Goal: Task Accomplishment & Management: Manage account settings

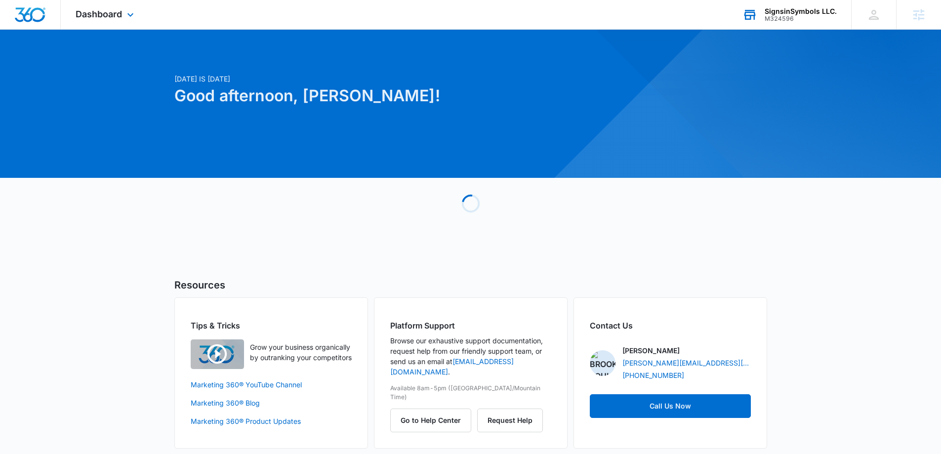
click at [782, 22] on div "M324596" at bounding box center [801, 18] width 72 height 7
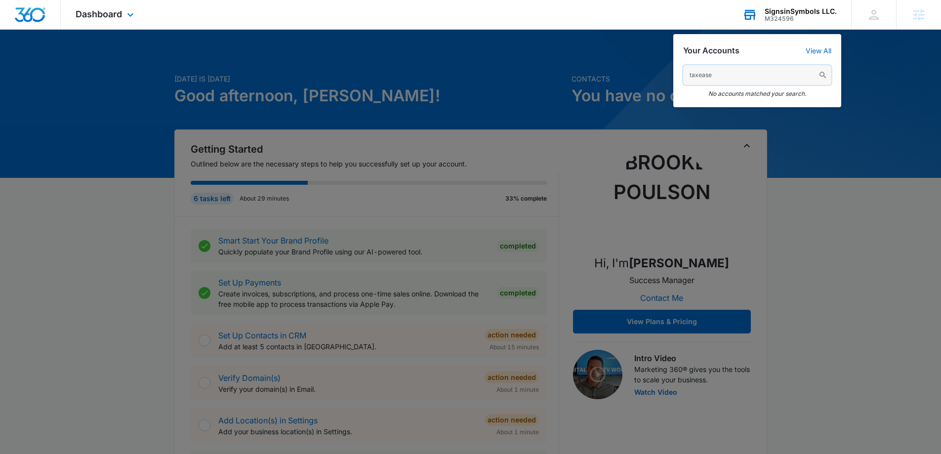
click at [720, 80] on input "taxease" at bounding box center [757, 75] width 148 height 20
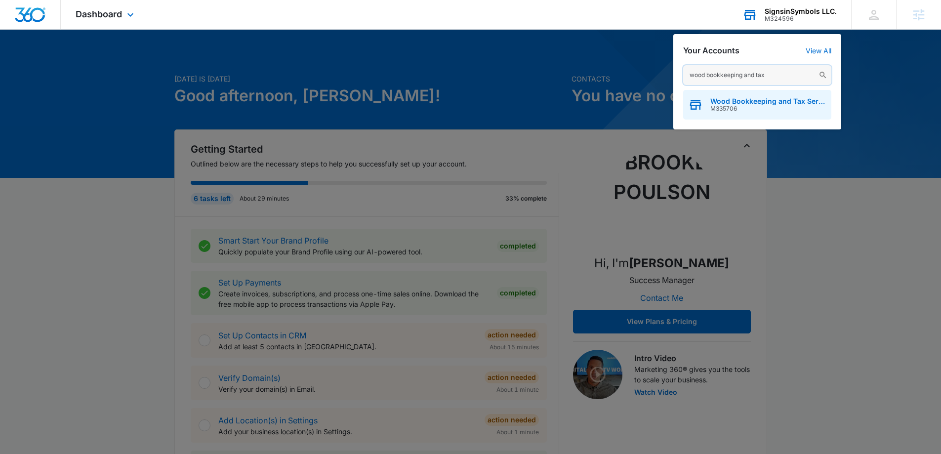
type input "wood bookkeeping and tax"
click at [756, 105] on span "M335706" at bounding box center [768, 108] width 116 height 7
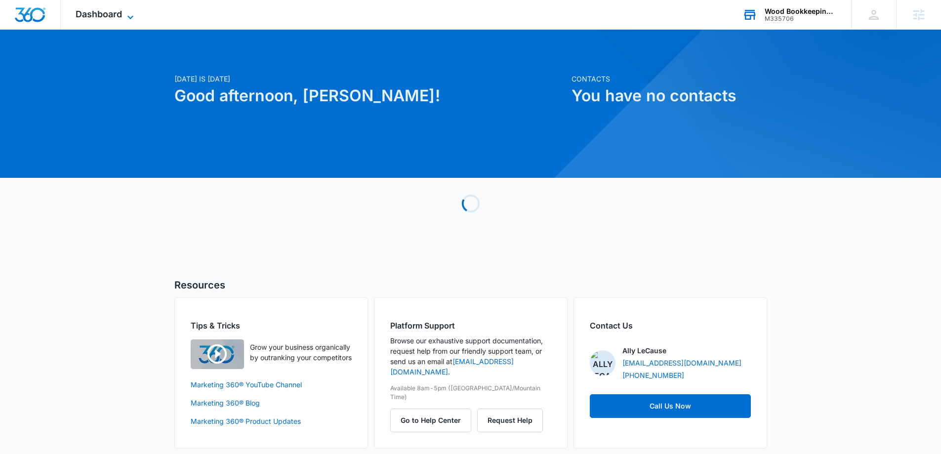
click at [134, 15] on icon at bounding box center [130, 17] width 12 height 12
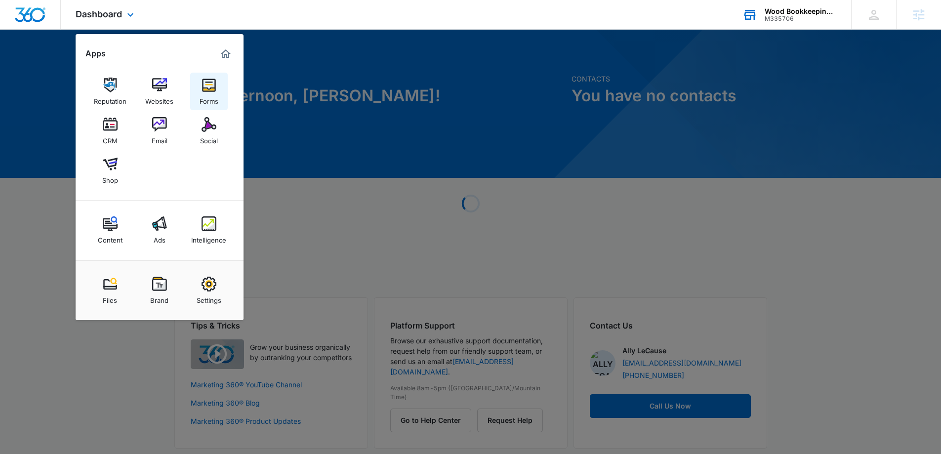
click at [206, 90] on img at bounding box center [209, 85] width 15 height 15
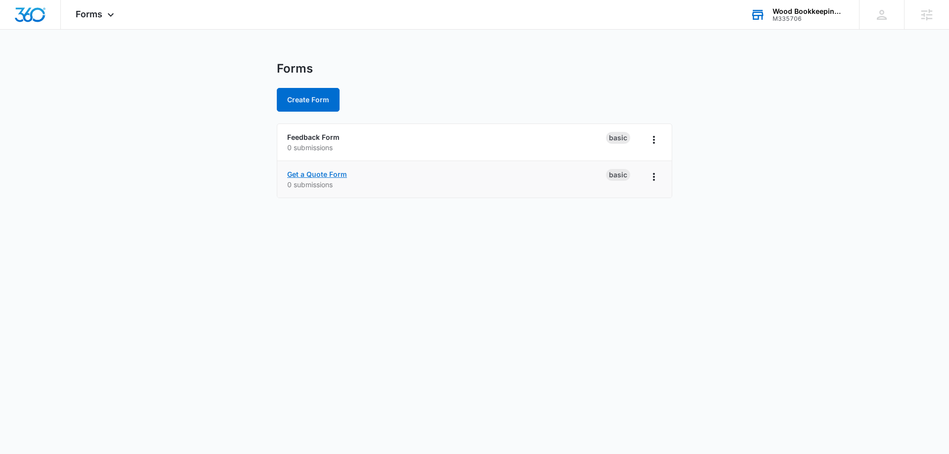
click at [318, 174] on link "Get a Quote Form" at bounding box center [317, 174] width 60 height 8
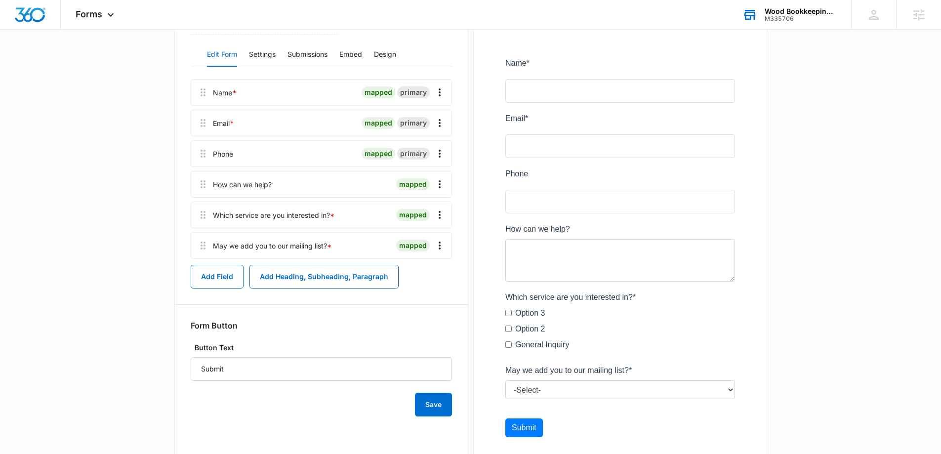
scroll to position [148, 0]
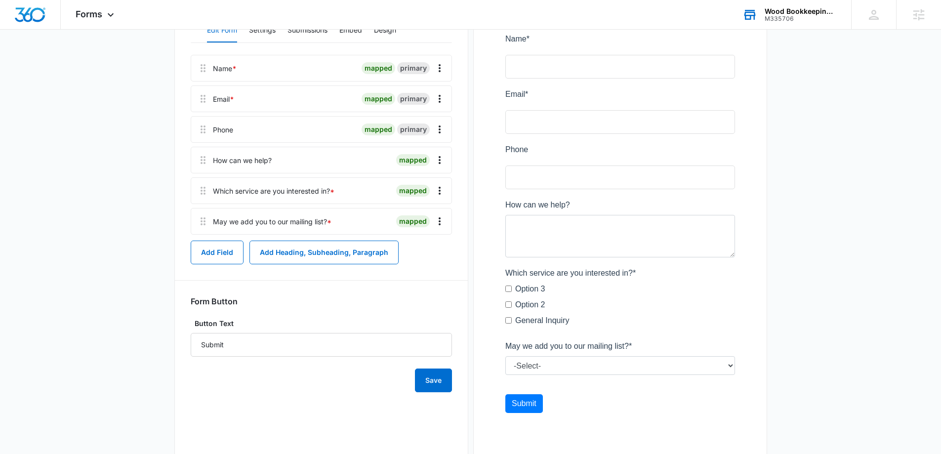
drag, startPoint x: 589, startPoint y: 329, endPoint x: 499, endPoint y: 292, distance: 97.3
click at [499, 292] on div at bounding box center [620, 227] width 261 height 432
drag, startPoint x: 643, startPoint y: 274, endPoint x: 511, endPoint y: 262, distance: 132.4
click at [511, 262] on div at bounding box center [620, 227] width 261 height 432
click at [547, 277] on div at bounding box center [620, 227] width 261 height 432
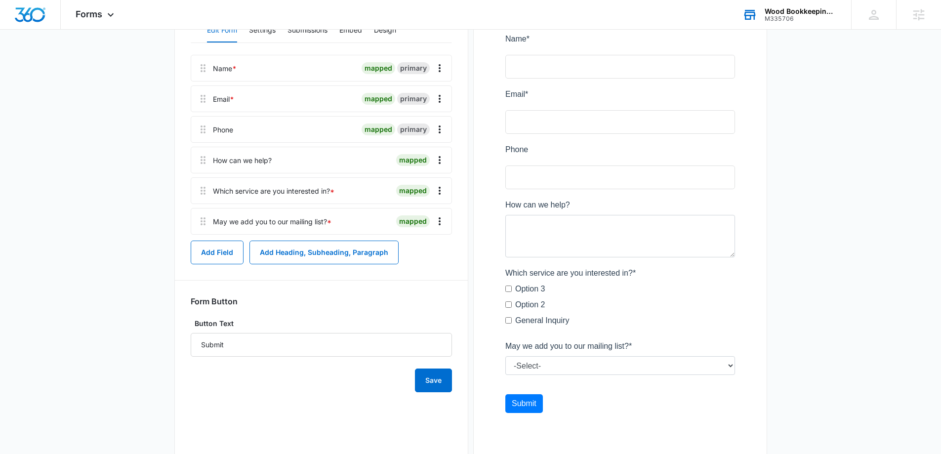
drag, startPoint x: 509, startPoint y: 272, endPoint x: 617, endPoint y: 279, distance: 107.5
click at [615, 278] on div at bounding box center [620, 227] width 261 height 432
click at [34, 12] on img "Dashboard" at bounding box center [30, 14] width 32 height 15
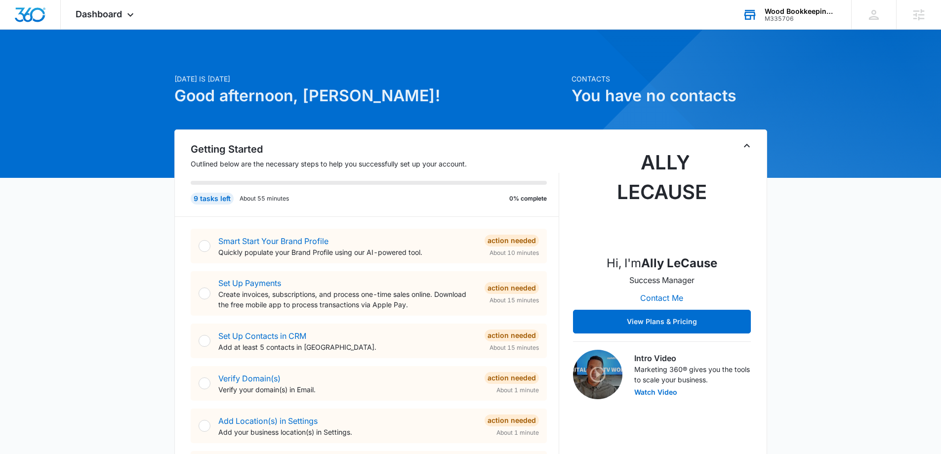
click at [752, 141] on icon "Toggle Collapse" at bounding box center [747, 146] width 12 height 12
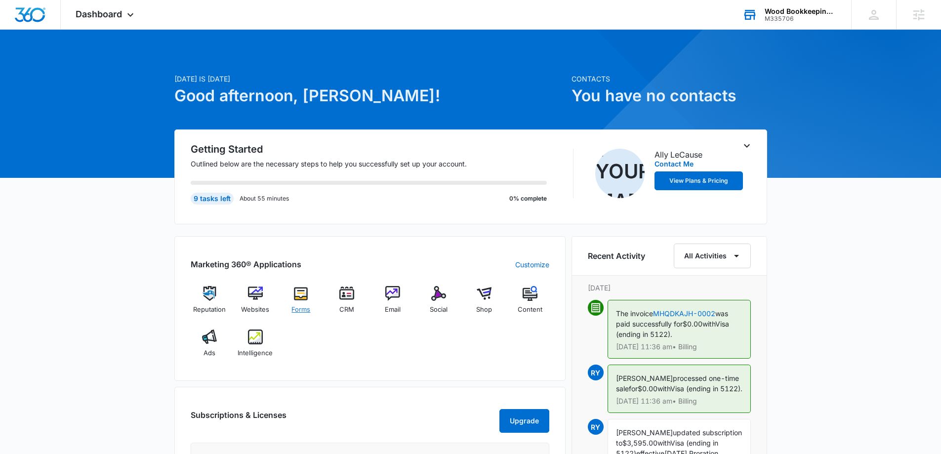
click at [304, 312] on span "Forms" at bounding box center [300, 310] width 19 height 10
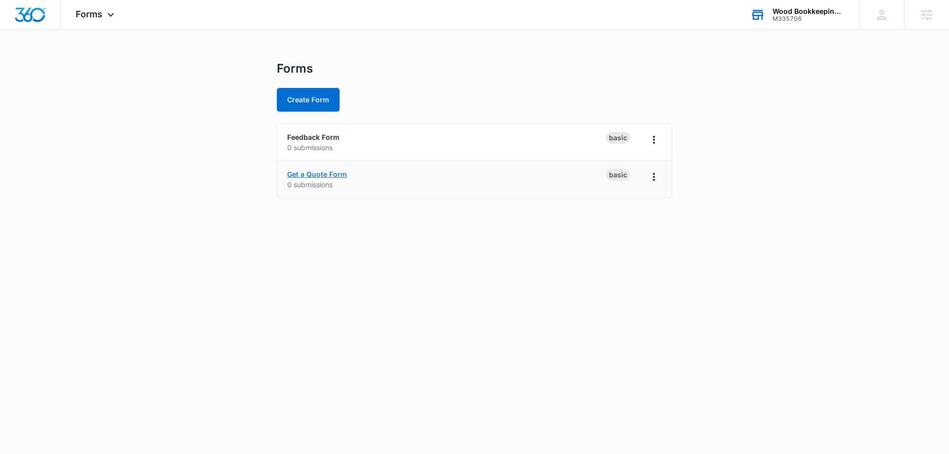
click at [325, 174] on link "Get a Quote Form" at bounding box center [317, 174] width 60 height 8
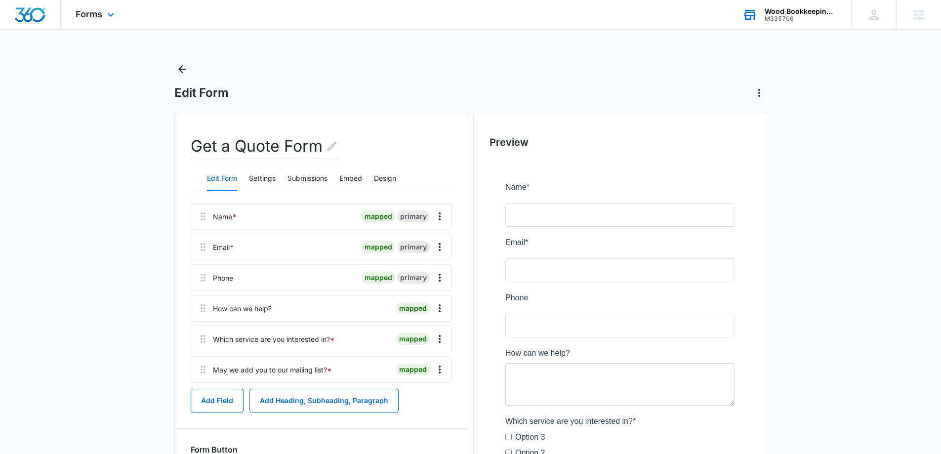
click at [37, 20] on img "Dashboard" at bounding box center [30, 14] width 32 height 15
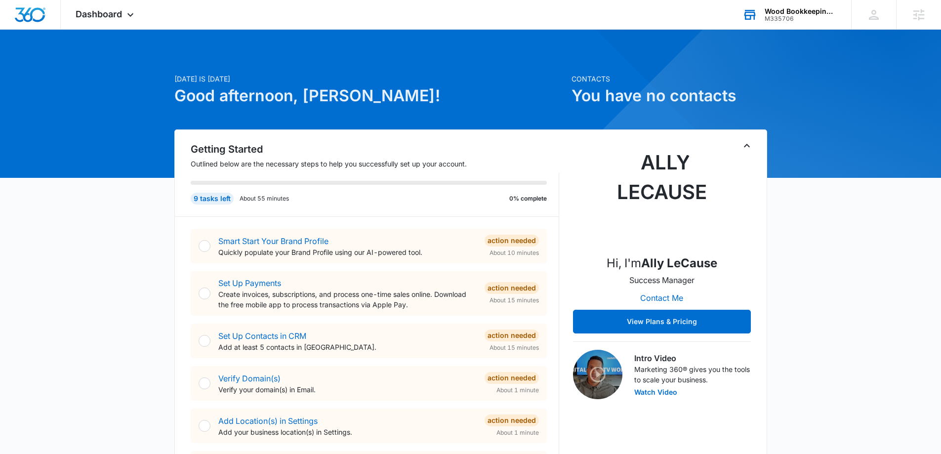
click at [749, 148] on icon "Toggle Collapse" at bounding box center [747, 146] width 12 height 12
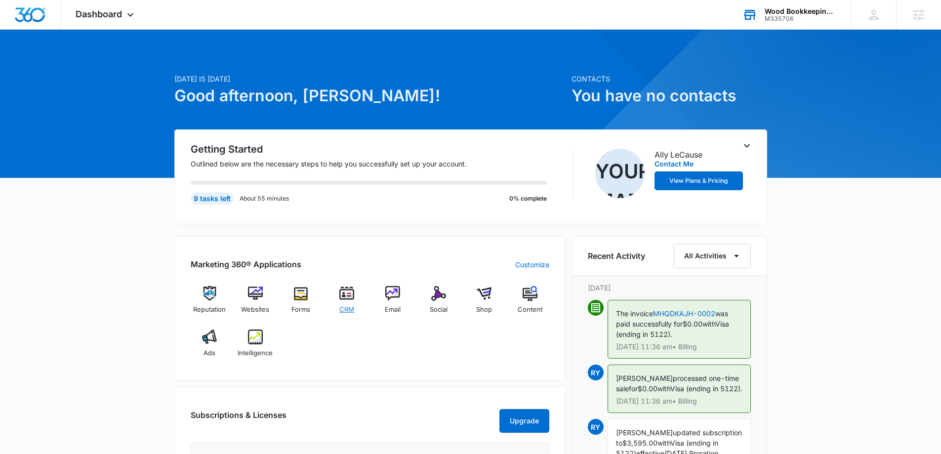
click at [337, 315] on div "CRM" at bounding box center [347, 303] width 38 height 35
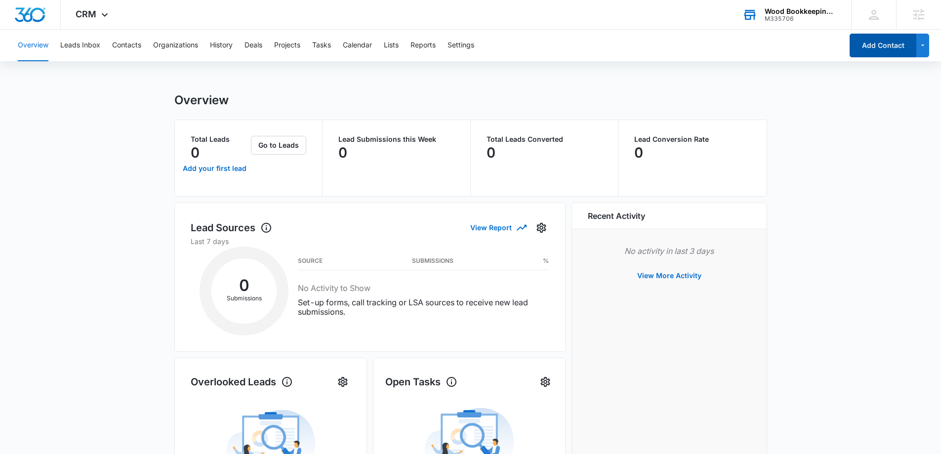
click at [886, 45] on button "Add Contact" at bounding box center [883, 46] width 67 height 24
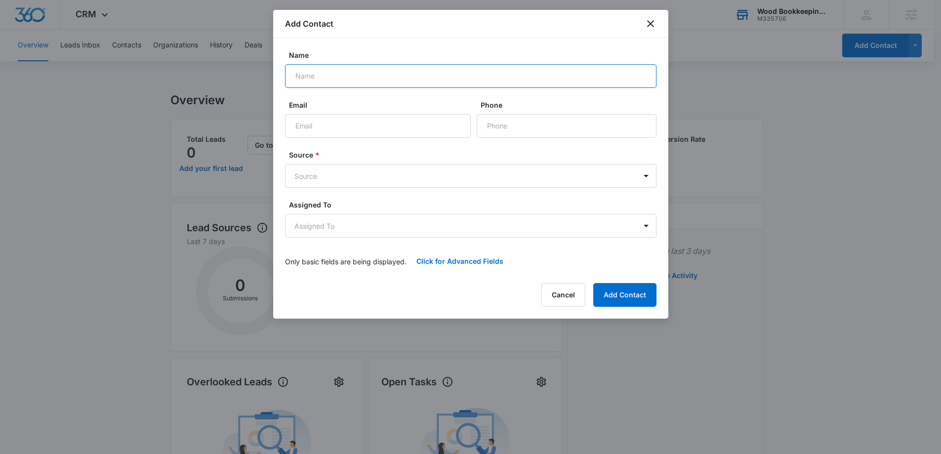
drag, startPoint x: 433, startPoint y: 80, endPoint x: 428, endPoint y: 76, distance: 6.3
click at [428, 77] on input "Name" at bounding box center [471, 76] width 372 height 24
type input "[PERSON_NAME]"
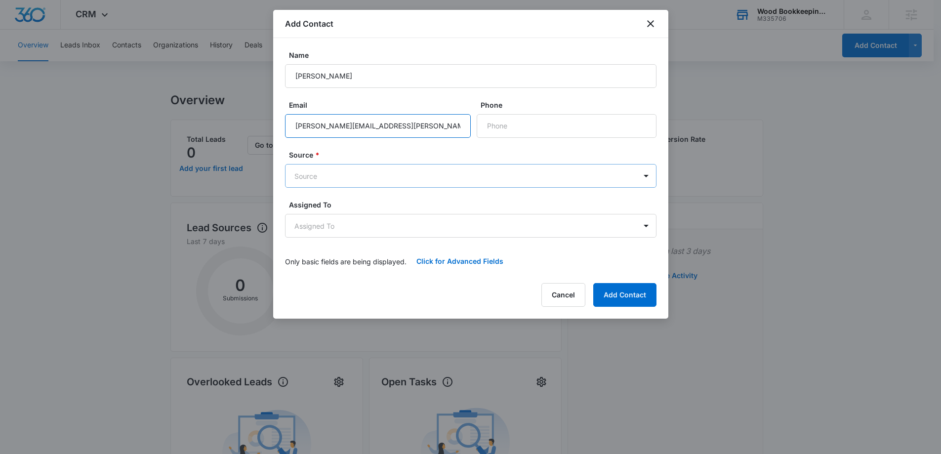
type input "[PERSON_NAME][EMAIL_ADDRESS][PERSON_NAME][DOMAIN_NAME]"
click at [362, 170] on body "CRM Apps Reputation Websites Forms CRM Email Social Shop Content Ads Intelligen…" at bounding box center [470, 394] width 941 height 788
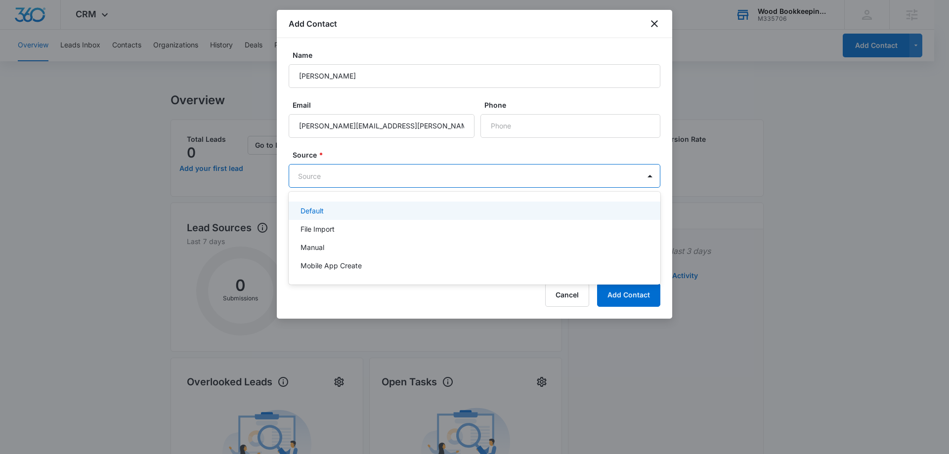
click at [357, 214] on div "Default" at bounding box center [473, 211] width 346 height 10
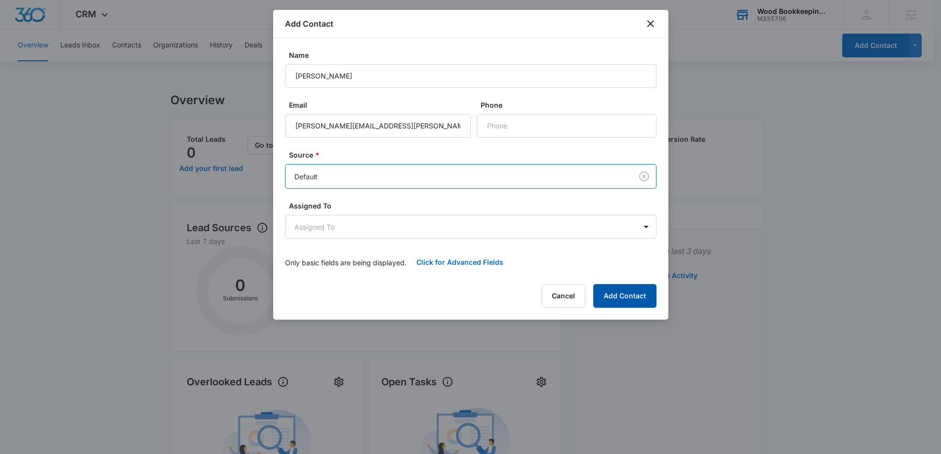
click at [627, 295] on button "Add Contact" at bounding box center [624, 296] width 63 height 24
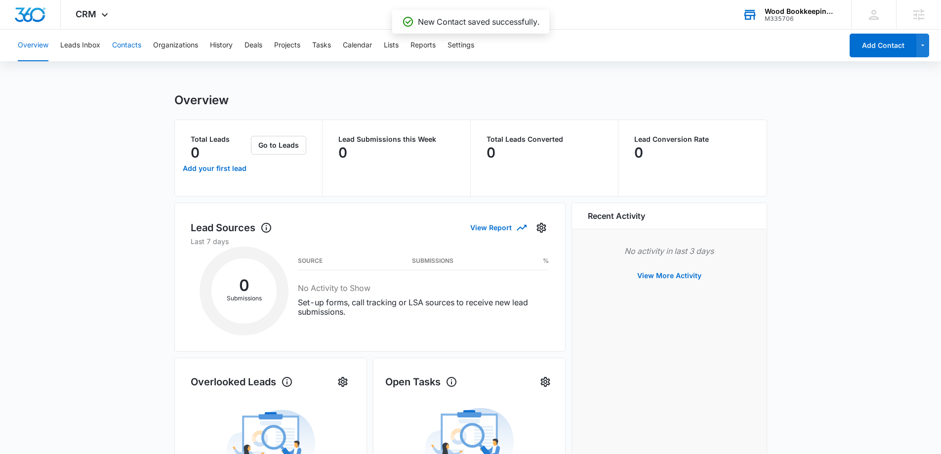
click at [122, 52] on button "Contacts" at bounding box center [126, 46] width 29 height 32
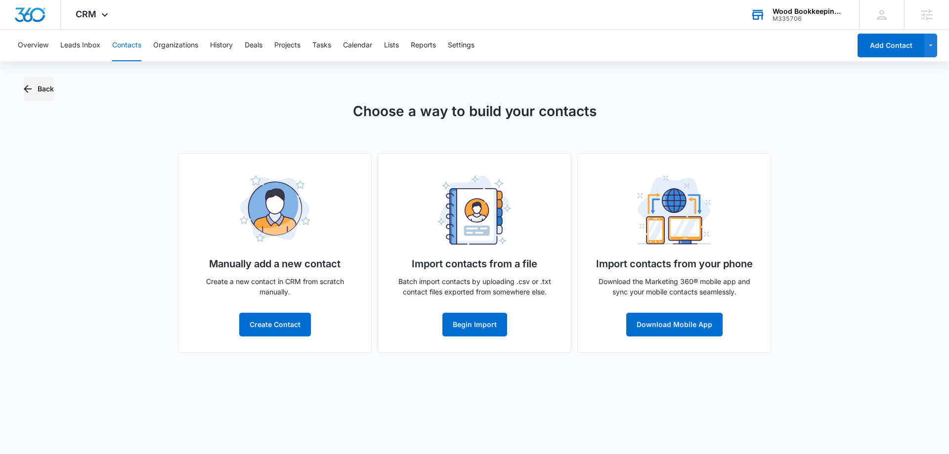
click at [35, 88] on button "Back" at bounding box center [39, 89] width 30 height 24
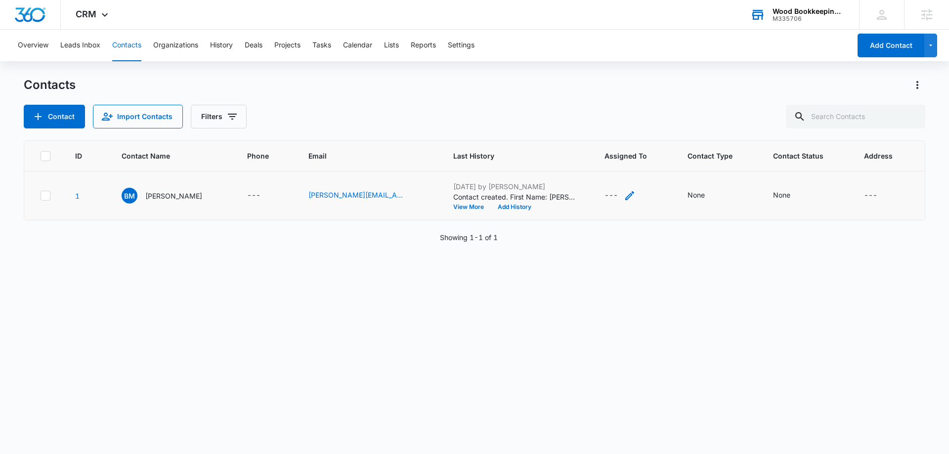
click at [609, 199] on div "---" at bounding box center [610, 196] width 13 height 12
click at [640, 138] on div at bounding box center [643, 132] width 16 height 16
click at [623, 190] on p "[PERSON_NAME]" at bounding box center [611, 185] width 57 height 10
checkbox input "true"
click at [638, 106] on label "Assigned To" at bounding box center [631, 110] width 113 height 10
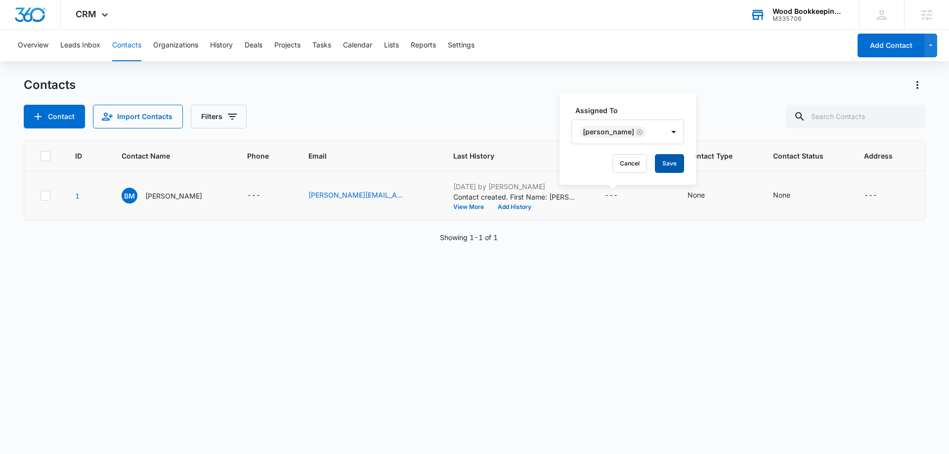
click at [656, 169] on button "Save" at bounding box center [669, 163] width 29 height 19
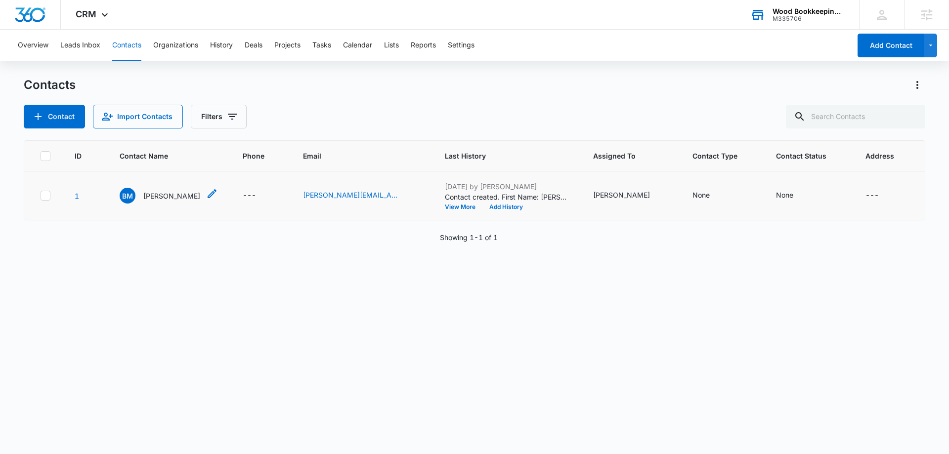
click at [158, 193] on p "[PERSON_NAME]" at bounding box center [171, 196] width 57 height 10
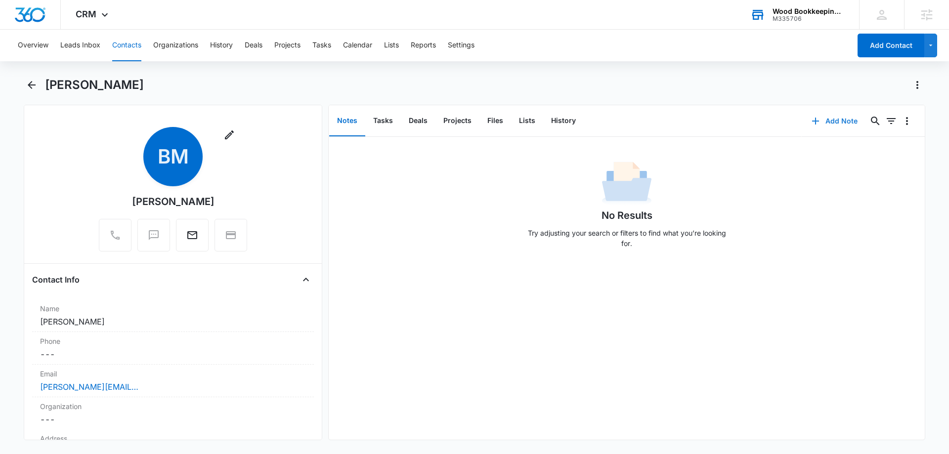
click at [824, 122] on button "Add Note" at bounding box center [834, 121] width 66 height 24
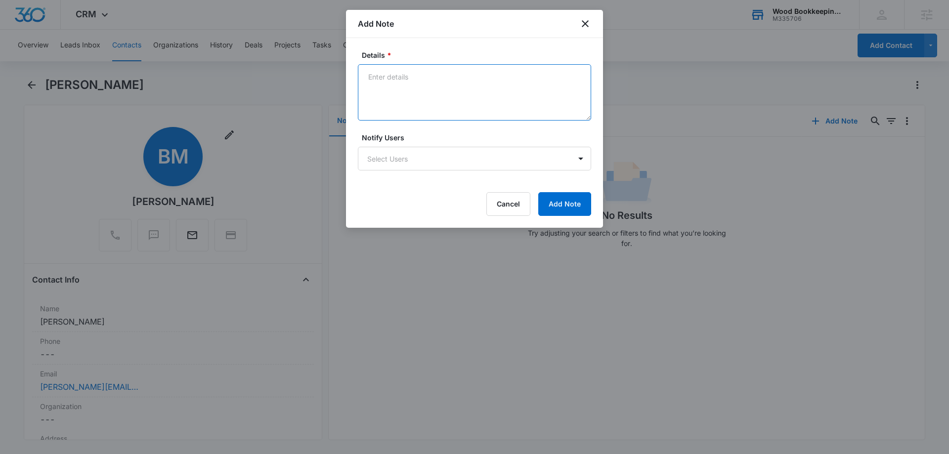
click at [502, 112] on textarea "Details *" at bounding box center [474, 92] width 233 height 56
type textarea "Started filing 2025 return"
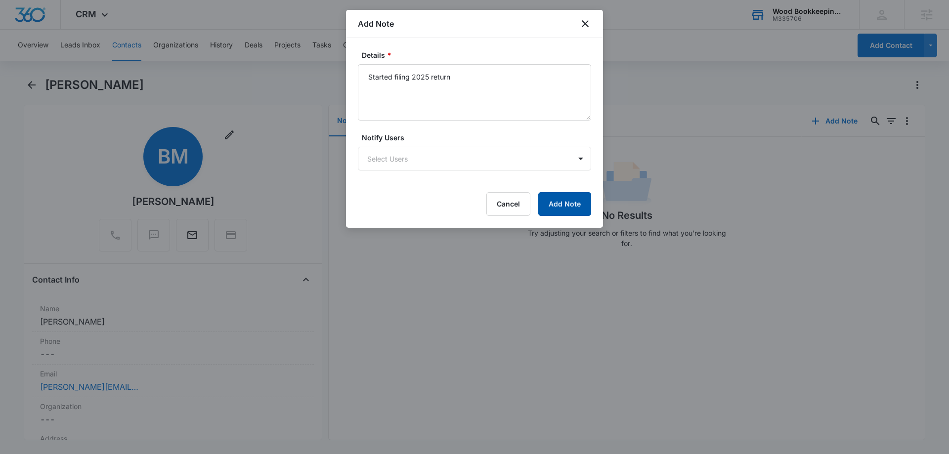
click at [559, 210] on button "Add Note" at bounding box center [564, 204] width 53 height 24
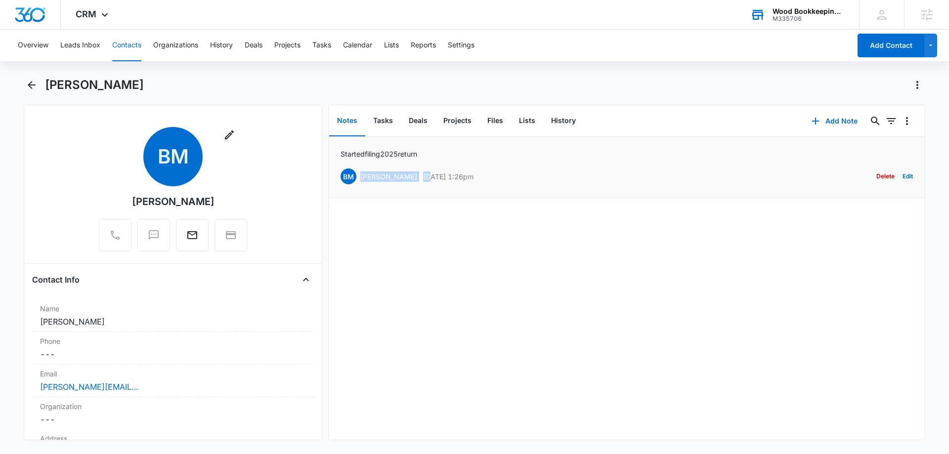
drag, startPoint x: 362, startPoint y: 176, endPoint x: 423, endPoint y: 173, distance: 61.3
click at [423, 173] on div "BM [PERSON_NAME] [DATE] 1:26pm" at bounding box center [406, 176] width 133 height 16
drag, startPoint x: 520, startPoint y: 182, endPoint x: 415, endPoint y: 182, distance: 104.7
click at [415, 182] on div "BM [PERSON_NAME] [DATE] 1:26pm Delete Edit" at bounding box center [626, 176] width 572 height 19
click at [449, 163] on div "Started filing 2025 return BM [PERSON_NAME] [DATE] 1:26pm Delete Edit" at bounding box center [626, 167] width 572 height 37
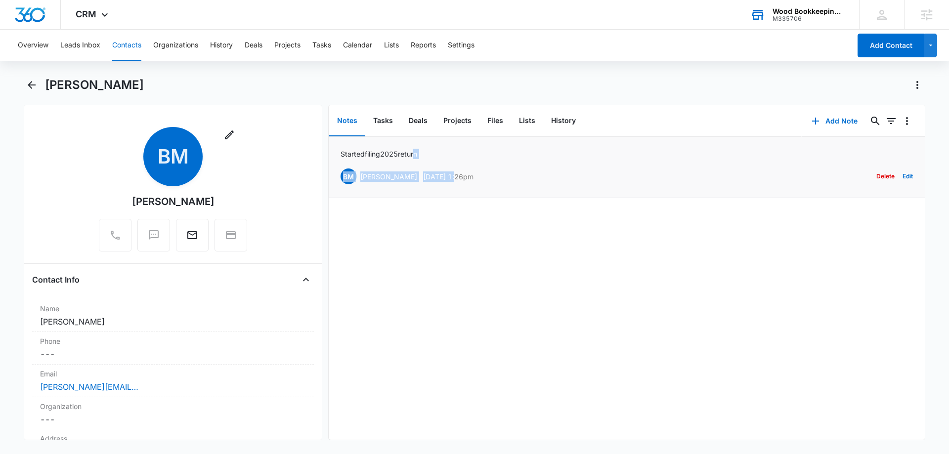
drag, startPoint x: 445, startPoint y: 160, endPoint x: 494, endPoint y: 164, distance: 49.1
click at [477, 162] on div "Started filing 2025 return BM [PERSON_NAME] [DATE] 1:26pm Delete Edit" at bounding box center [626, 167] width 572 height 37
click at [469, 170] on div "BM [PERSON_NAME] [DATE] 1:26pm" at bounding box center [406, 176] width 133 height 16
click at [419, 147] on li "Started filing 2025 return BM [PERSON_NAME] [DATE] 1:26pm Delete Edit" at bounding box center [627, 167] width 596 height 61
click at [825, 115] on button "Add Note" at bounding box center [834, 121] width 66 height 24
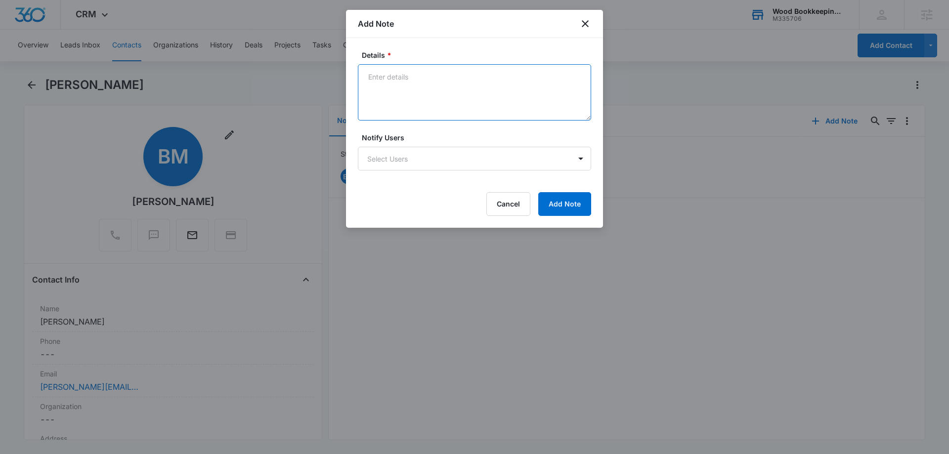
click at [501, 99] on textarea "Details *" at bounding box center [474, 92] width 233 height 56
type textarea "Sent portal, never heard back"
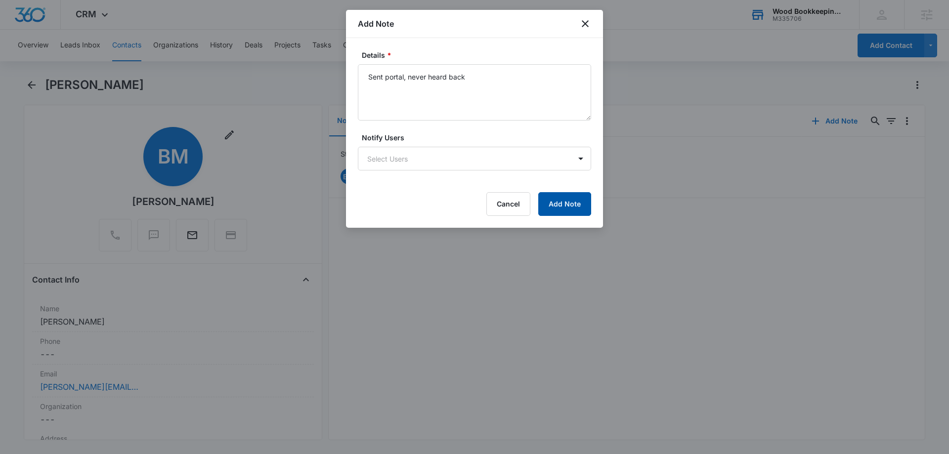
click at [565, 200] on button "Add Note" at bounding box center [564, 204] width 53 height 24
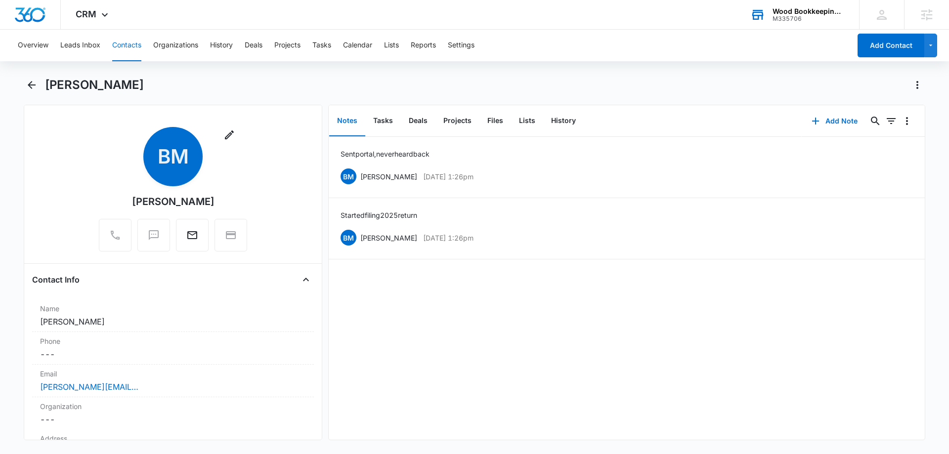
drag, startPoint x: 522, startPoint y: 239, endPoint x: 317, endPoint y: 161, distance: 218.9
click at [317, 161] on div "Remove BM [PERSON_NAME] Contact Info Name Cancel Save Changes [PERSON_NAME] Pho…" at bounding box center [474, 272] width 901 height 335
click at [545, 266] on div "Sent portal, never heard back BM [PERSON_NAME] [DATE] 1:26pm Delete Edit Starte…" at bounding box center [627, 288] width 596 height 303
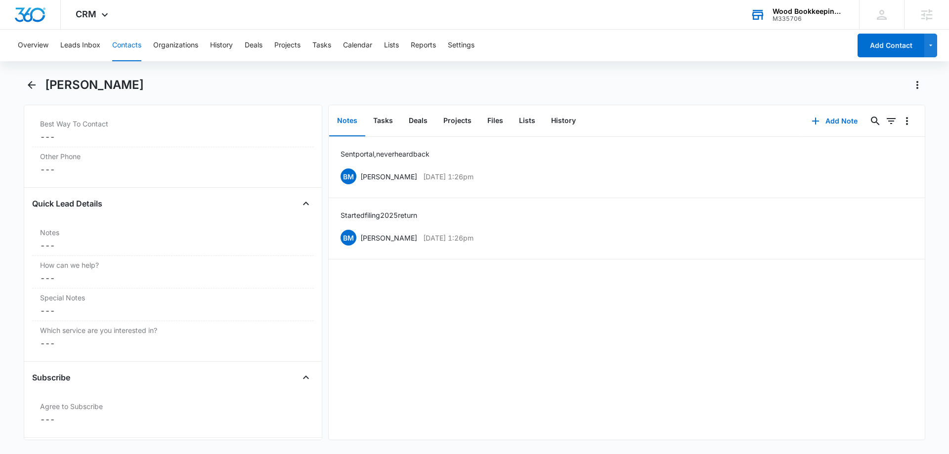
scroll to position [945, 0]
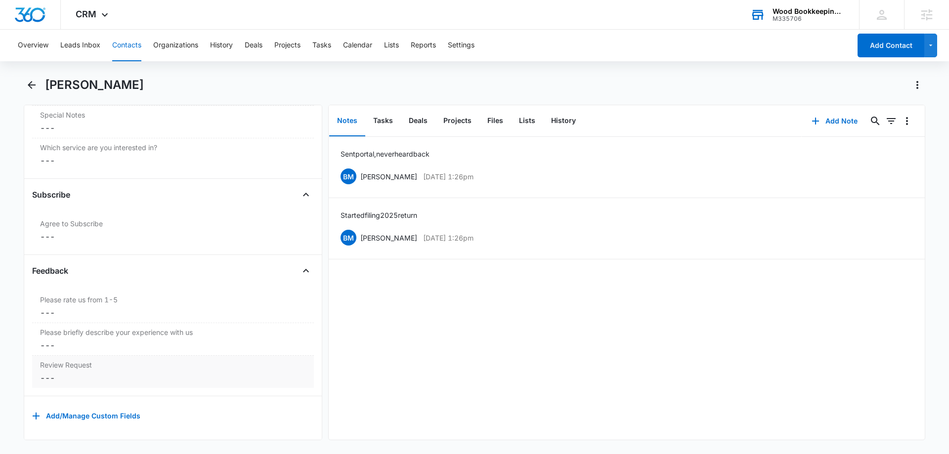
click at [68, 372] on dd "Cancel Save Changes ---" at bounding box center [173, 378] width 266 height 12
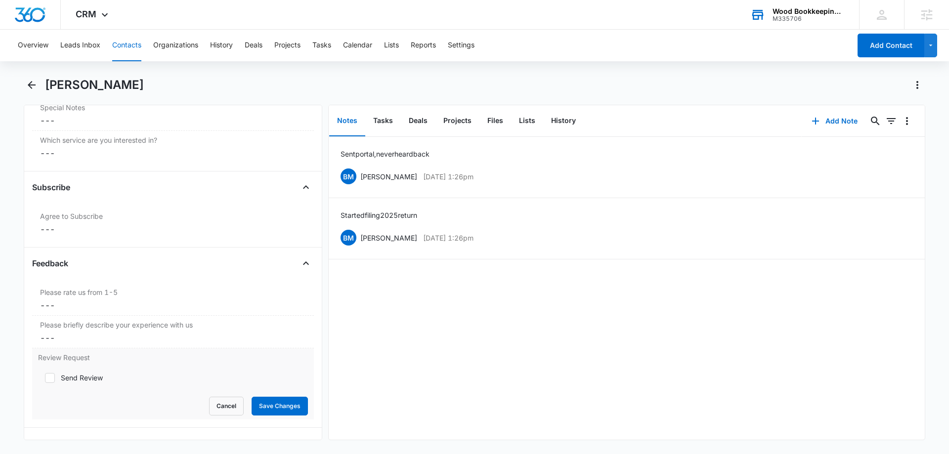
click at [73, 376] on div "Send Review" at bounding box center [82, 378] width 42 height 10
click at [45, 376] on input "Send Review" at bounding box center [41, 377] width 7 height 7
checkbox input "true"
drag, startPoint x: 258, startPoint y: 406, endPoint x: 320, endPoint y: 407, distance: 61.3
click at [259, 406] on button "Save Changes" at bounding box center [279, 406] width 56 height 19
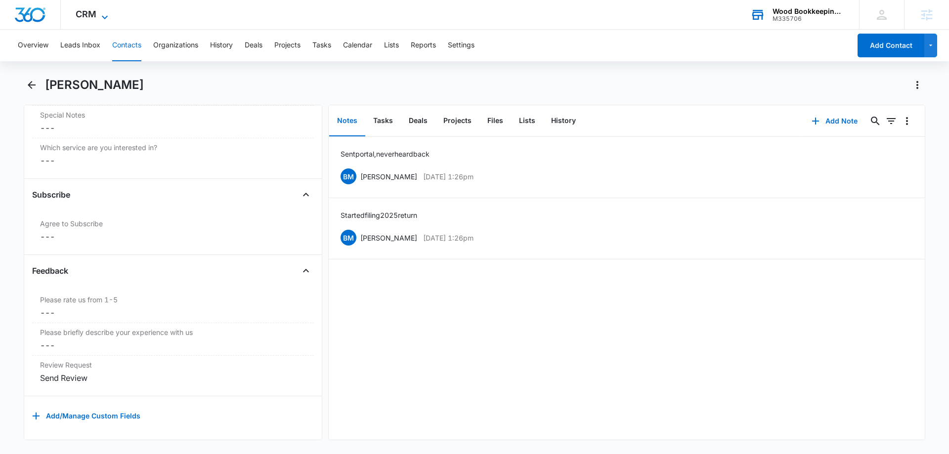
click at [89, 13] on span "CRM" at bounding box center [86, 14] width 21 height 10
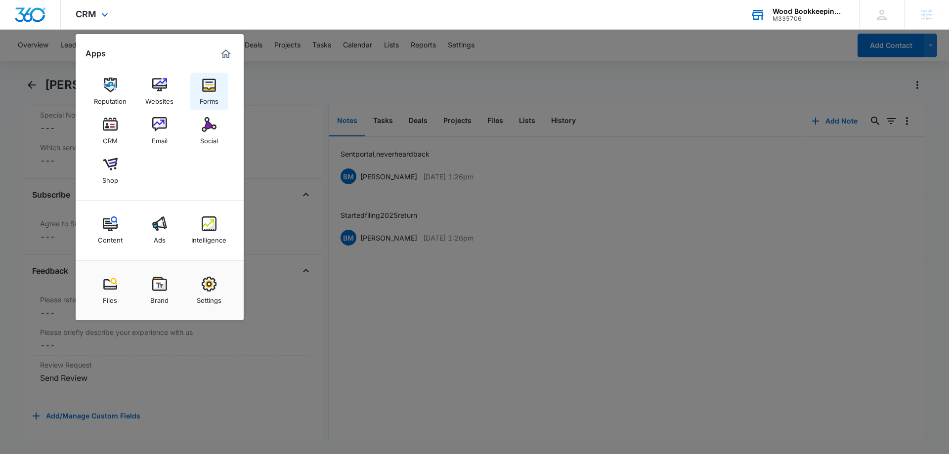
click at [199, 89] on link "Forms" at bounding box center [209, 92] width 38 height 38
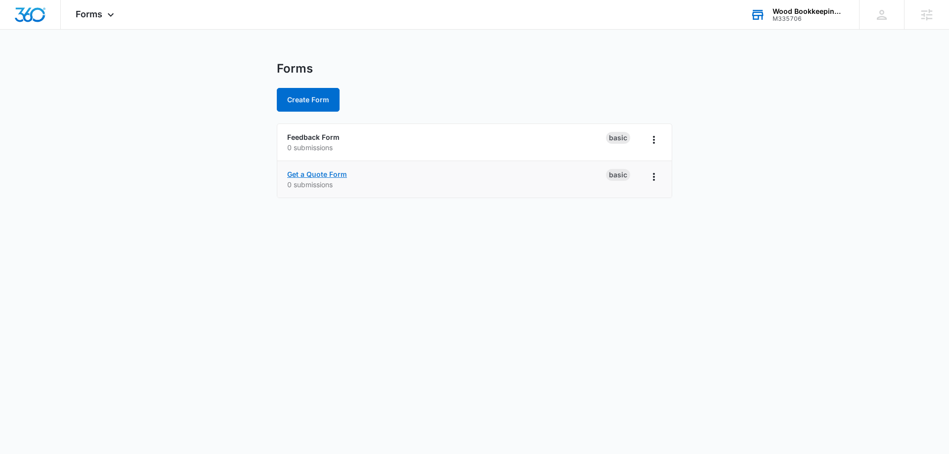
click at [308, 174] on link "Get a Quote Form" at bounding box center [317, 174] width 60 height 8
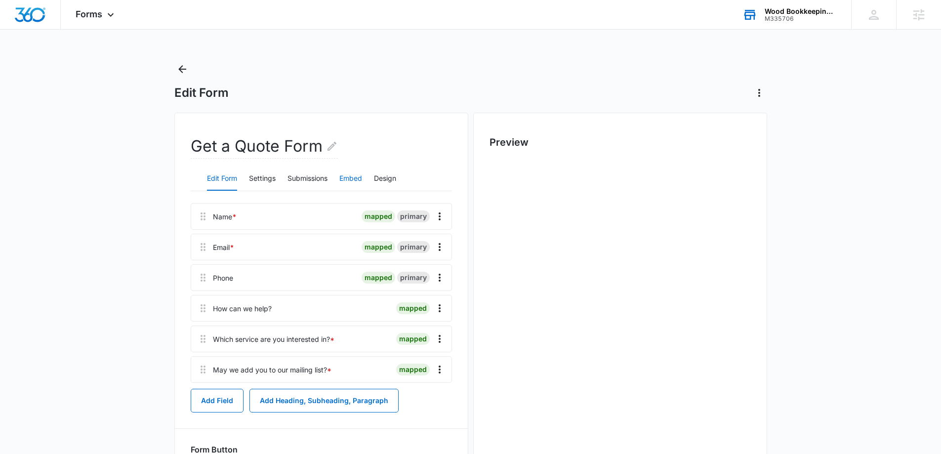
click at [356, 176] on button "Embed" at bounding box center [350, 179] width 23 height 24
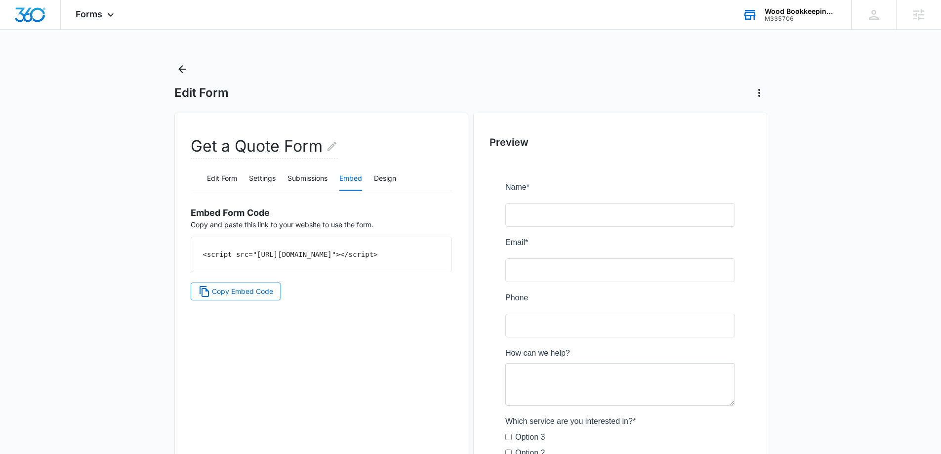
click at [227, 312] on div "Get a Quote Form Edit Form Settings Submissions Embed Design Embed Form Code Co…" at bounding box center [321, 361] width 294 height 496
click at [228, 297] on span "Copy Embed Code" at bounding box center [242, 291] width 61 height 11
